Goal: Transaction & Acquisition: Purchase product/service

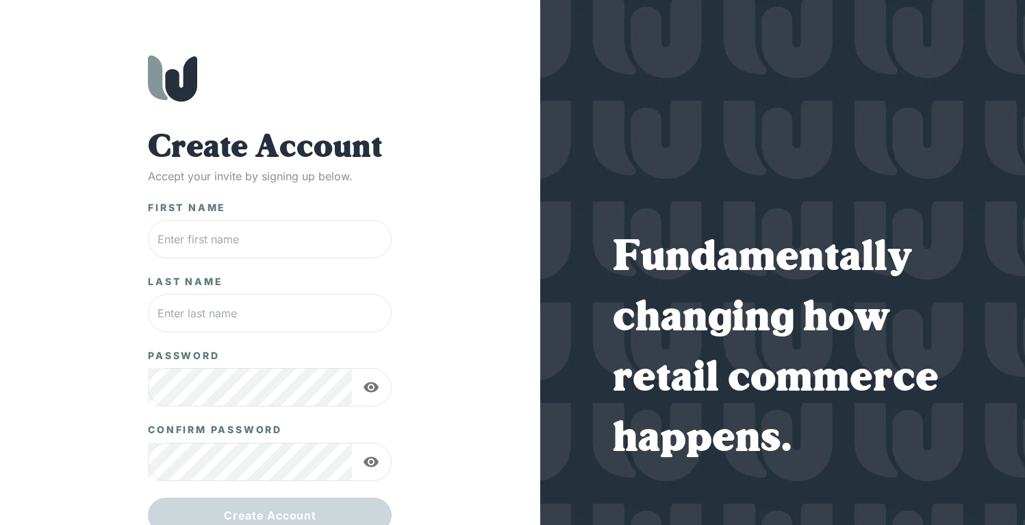
scroll to position [54, 0]
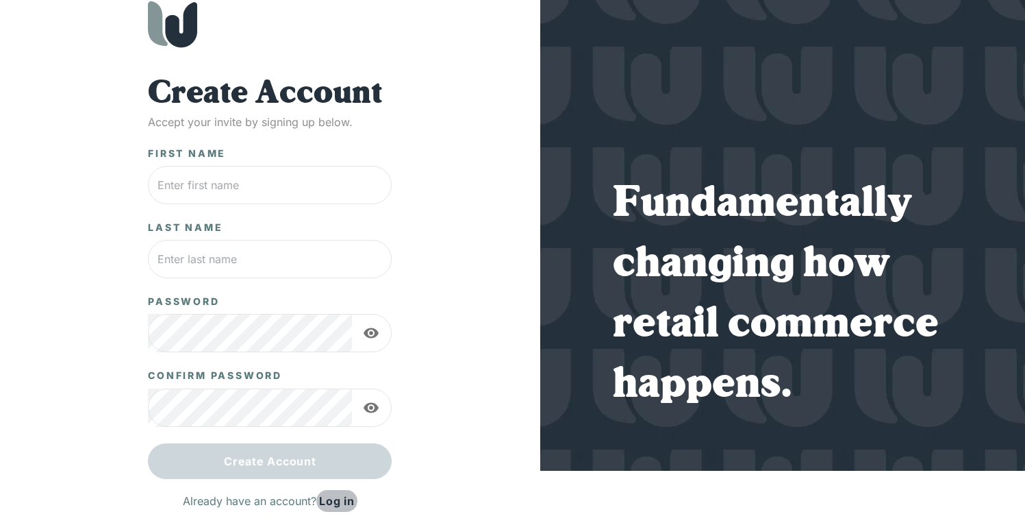
click at [346, 500] on link "Log in" at bounding box center [336, 501] width 41 height 22
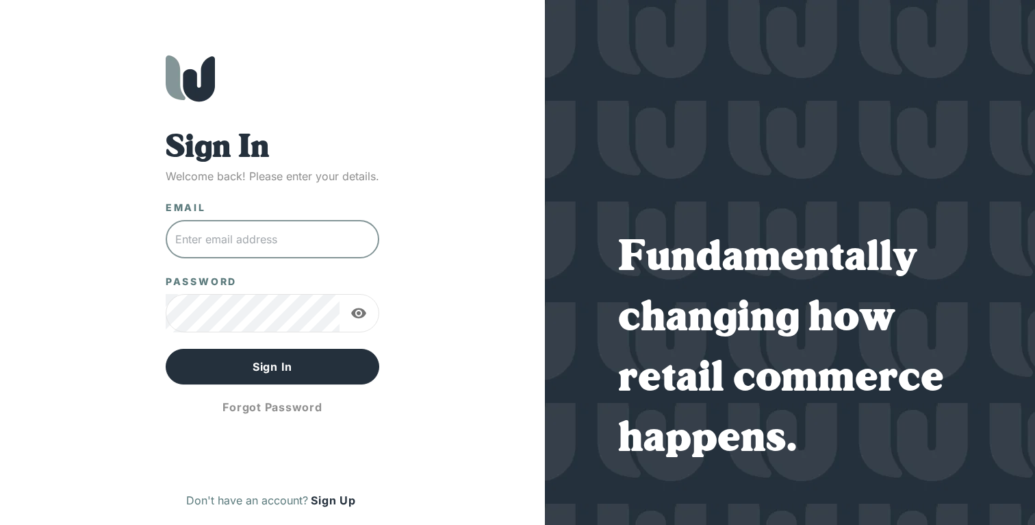
type input "[EMAIL_ADDRESS][DOMAIN_NAME]"
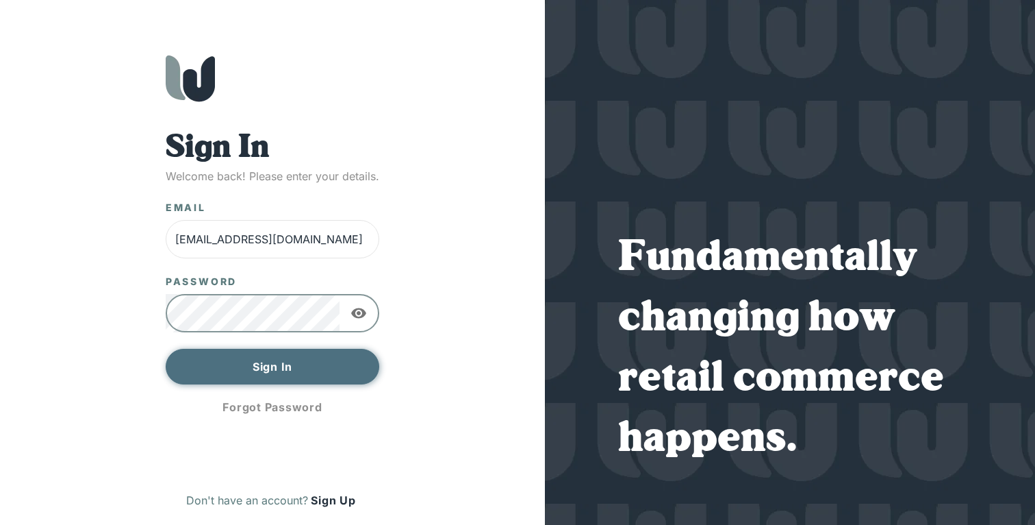
click at [269, 368] on button "Sign In" at bounding box center [273, 367] width 214 height 36
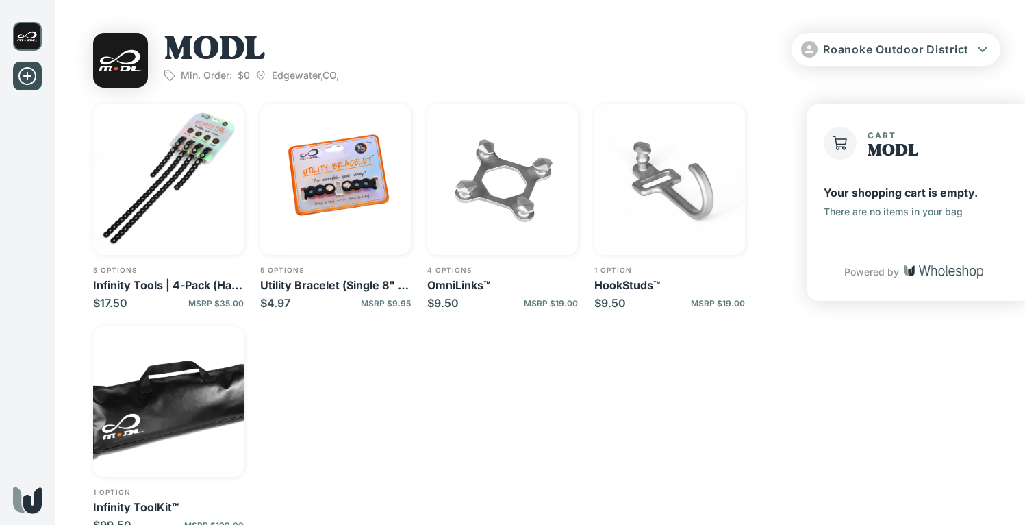
click at [216, 160] on img "button" at bounding box center [168, 179] width 151 height 151
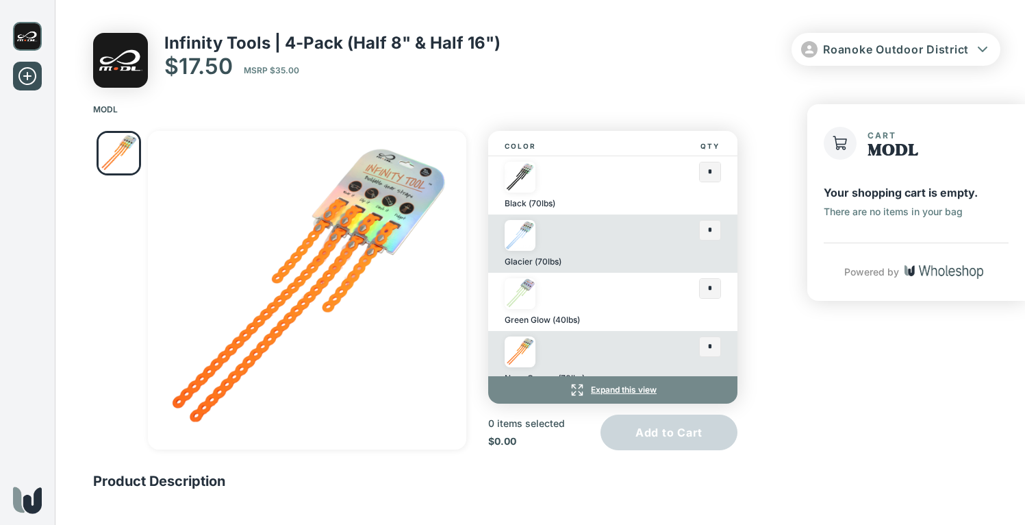
click at [644, 203] on div at bounding box center [668, 185] width 49 height 47
click at [531, 190] on img at bounding box center [520, 177] width 31 height 31
click at [523, 187] on img at bounding box center [520, 177] width 31 height 31
